Goal: Task Accomplishment & Management: Use online tool/utility

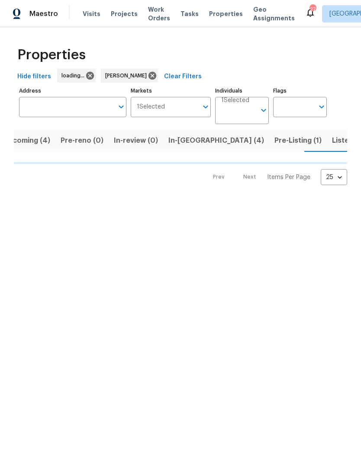
scroll to position [0, 16]
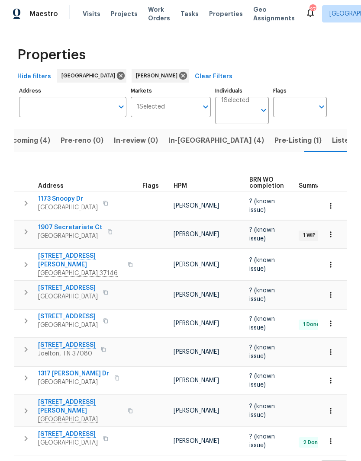
click at [332, 142] on span "Listed (26)" at bounding box center [350, 141] width 37 height 12
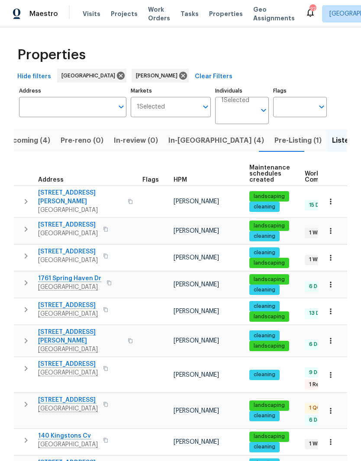
click at [66, 222] on span "[STREET_ADDRESS]" at bounding box center [68, 225] width 60 height 9
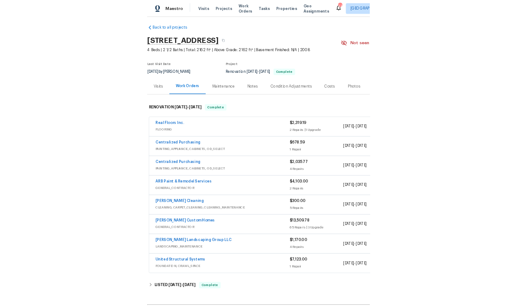
scroll to position [4, 0]
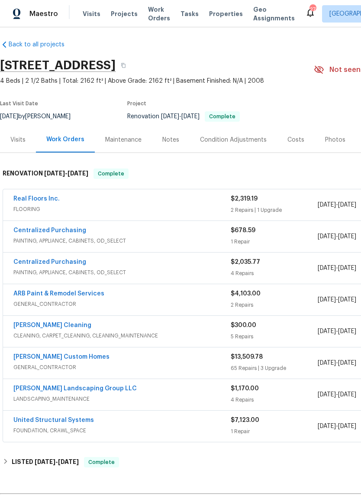
click at [47, 201] on link "Real Floors Inc." at bounding box center [36, 199] width 46 height 6
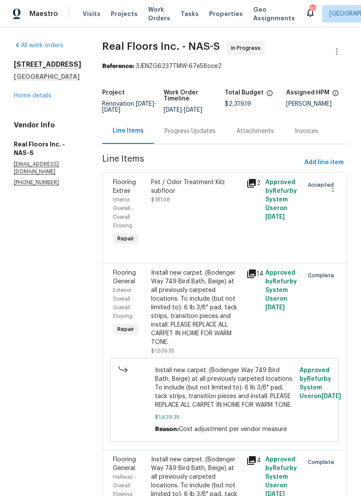
click at [199, 189] on div "Pet / Odor Treatment Kilz subfloor" at bounding box center [196, 186] width 90 height 17
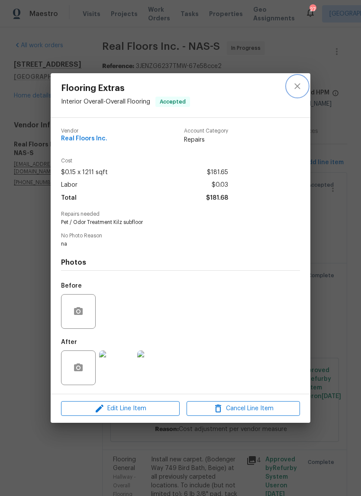
click at [300, 86] on icon "close" at bounding box center [297, 86] width 10 height 10
